Goal: Task Accomplishment & Management: Use online tool/utility

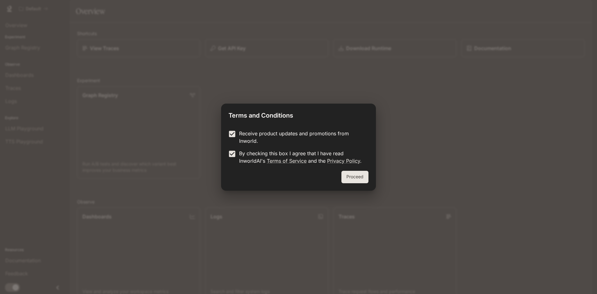
click at [376, 180] on div "Proceed" at bounding box center [298, 181] width 155 height 20
click at [352, 176] on div "Proceed" at bounding box center [298, 181] width 155 height 20
click at [233, 127] on div "Receive product updates and promotions from Inworld. By checking this box I agr…" at bounding box center [298, 148] width 155 height 46
click at [377, 180] on div "Terms and Conditions Receive product updates and promotions from Inworld. By ch…" at bounding box center [298, 147] width 597 height 294
click at [372, 178] on div "Proceed" at bounding box center [298, 181] width 155 height 20
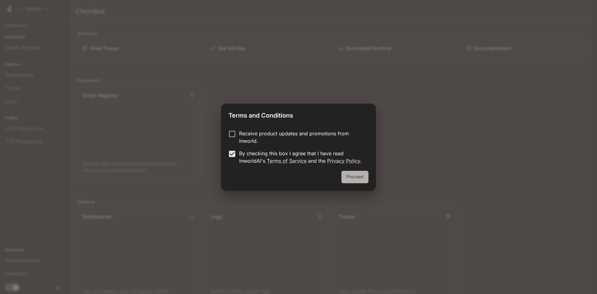
click at [359, 177] on button "Proceed" at bounding box center [354, 177] width 27 height 12
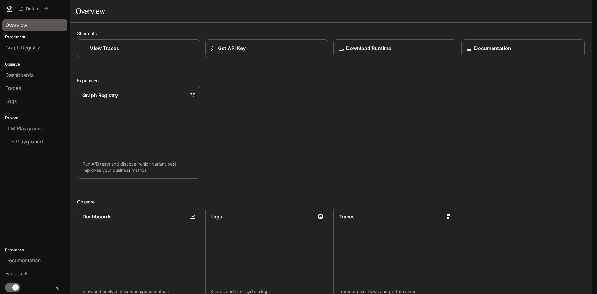
click at [12, 22] on span "Overview" at bounding box center [16, 24] width 22 height 7
click at [120, 58] on link "View Traces" at bounding box center [138, 48] width 124 height 18
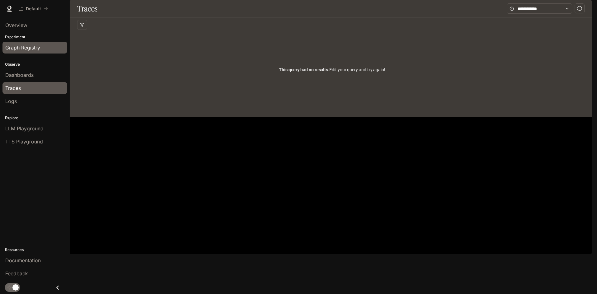
click at [25, 43] on link "Graph Registry" at bounding box center [34, 48] width 65 height 12
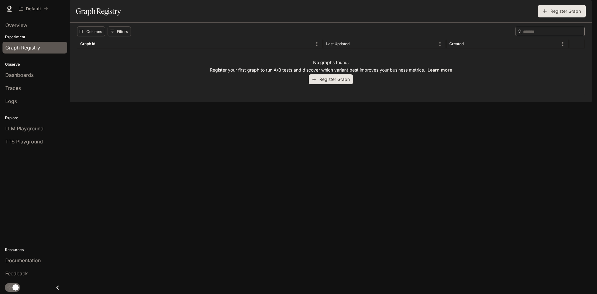
click at [339, 85] on button "Register Graph" at bounding box center [331, 79] width 44 height 10
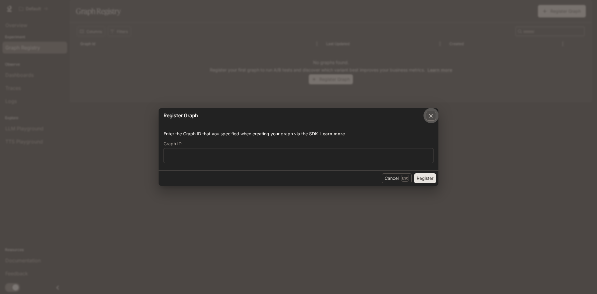
drag, startPoint x: 437, startPoint y: 118, endPoint x: 428, endPoint y: 108, distance: 13.0
click at [437, 118] on button "button" at bounding box center [430, 115] width 15 height 15
